Goal: Find specific page/section: Find specific page/section

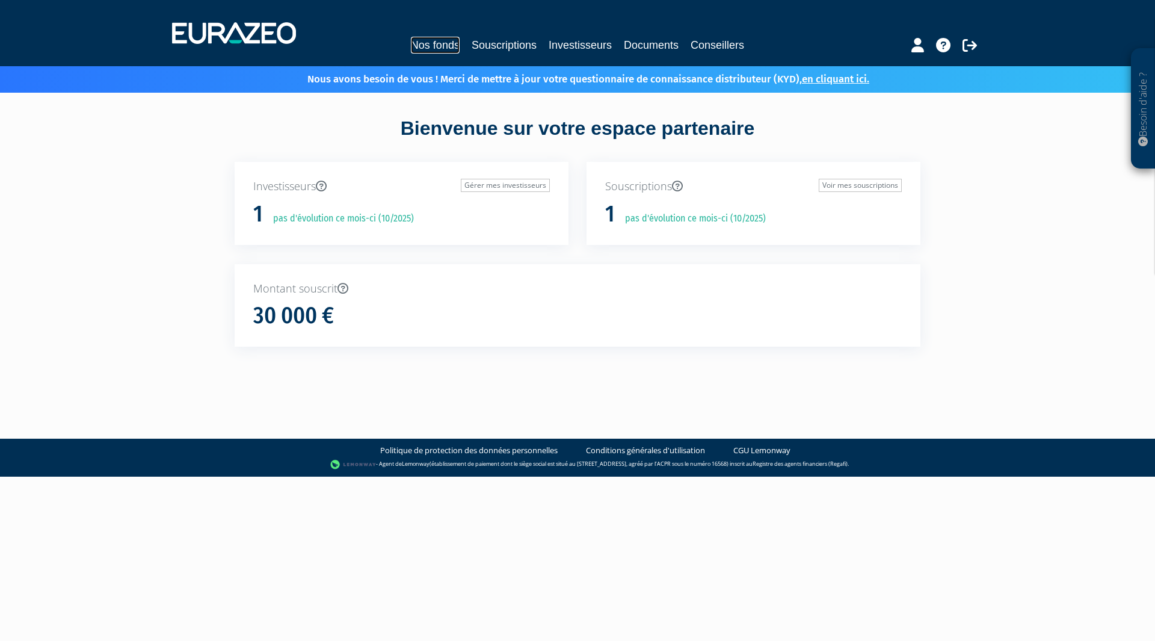
click at [445, 39] on link "Nos fonds" at bounding box center [435, 45] width 49 height 17
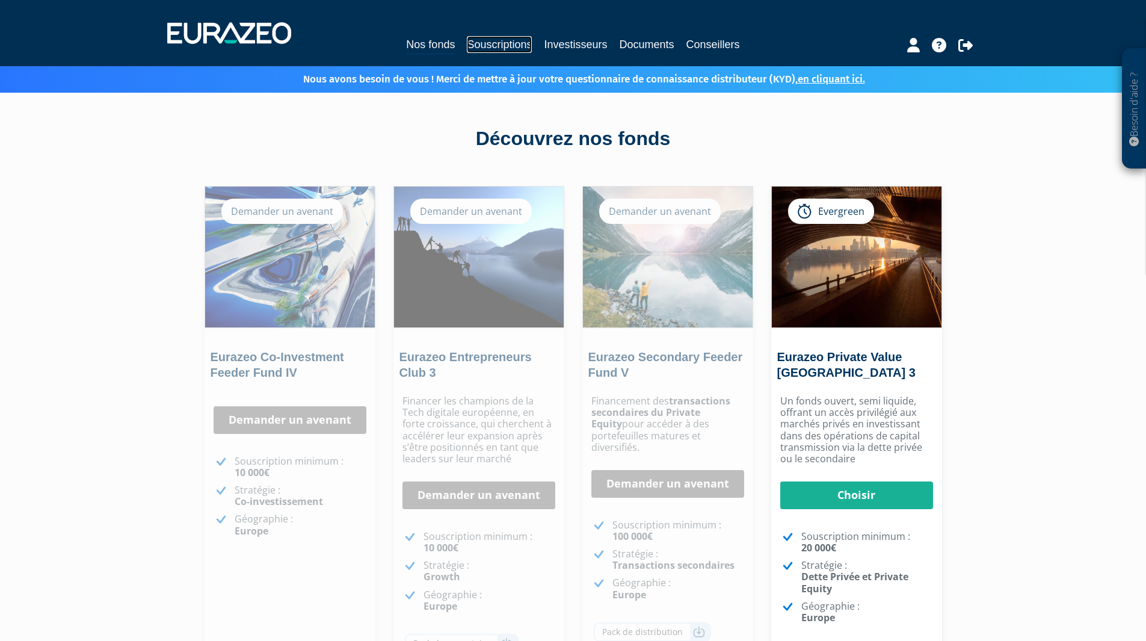
click at [499, 42] on link "Souscriptions" at bounding box center [499, 44] width 65 height 17
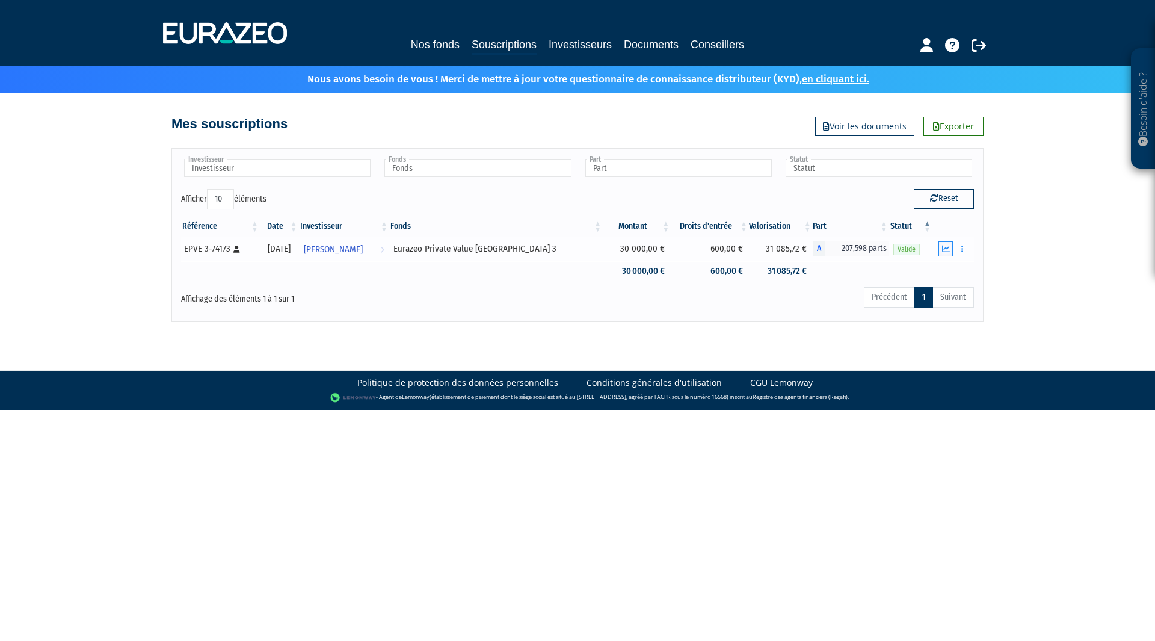
click at [942, 250] on icon "button" at bounding box center [946, 249] width 8 height 8
